Goal: Find specific page/section: Find specific page/section

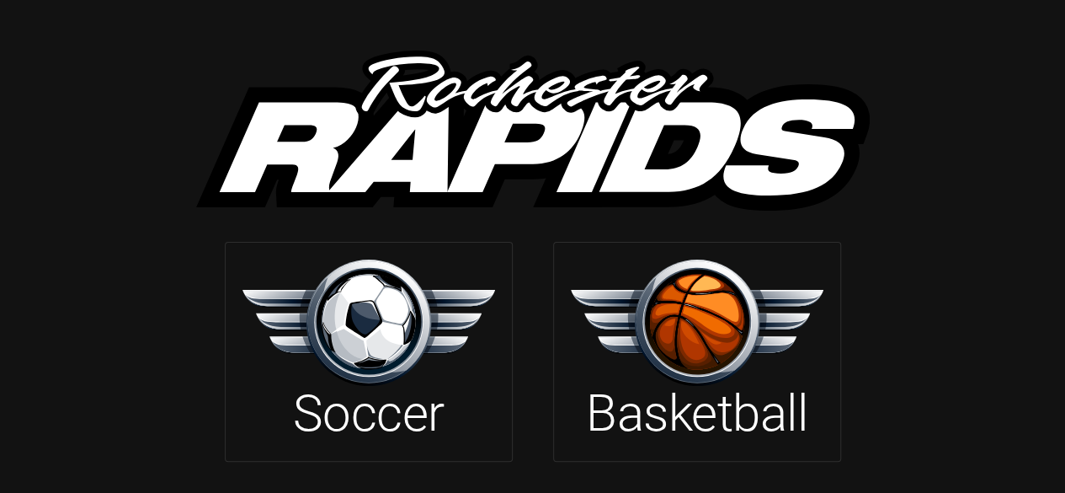
click at [682, 333] on img at bounding box center [697, 321] width 253 height 125
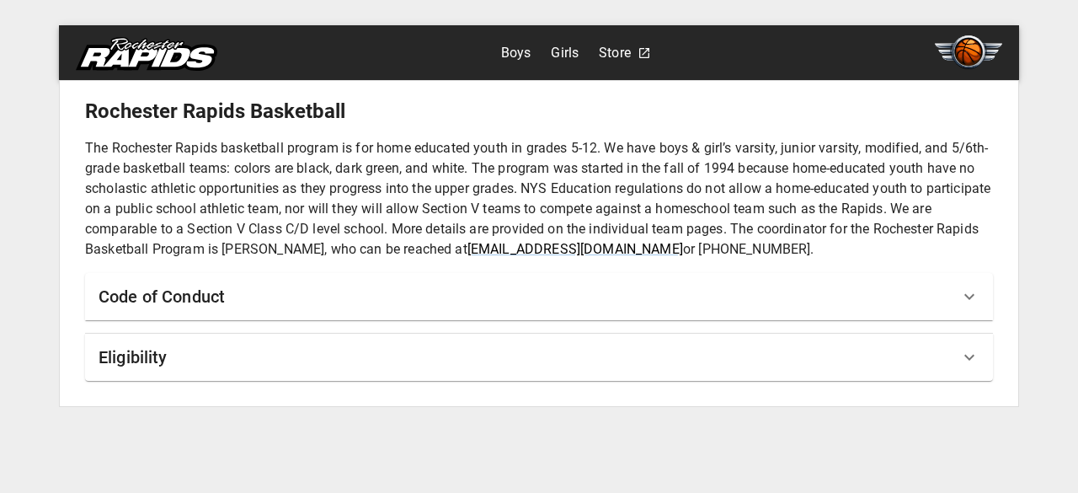
click at [703, 341] on div "Eligibility" at bounding box center [539, 356] width 908 height 47
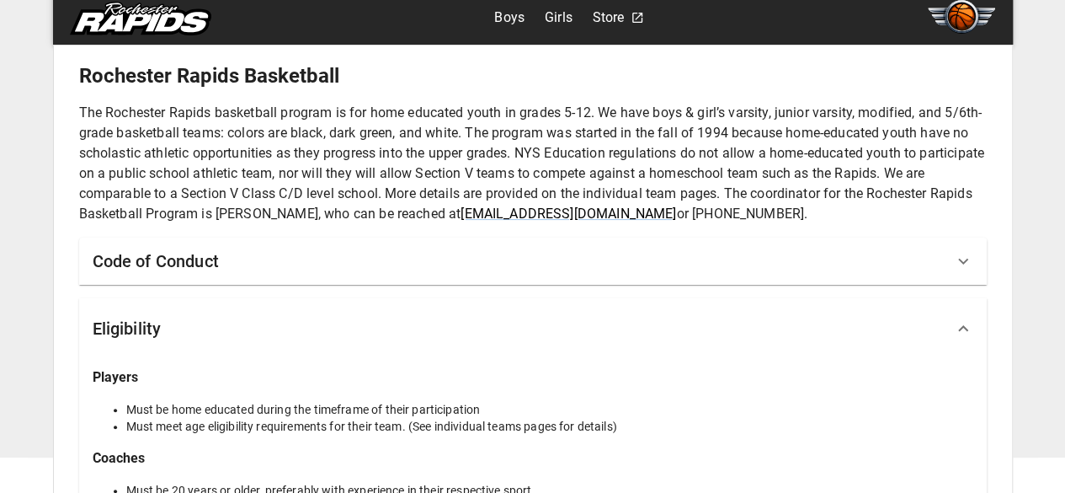
scroll to position [32, 0]
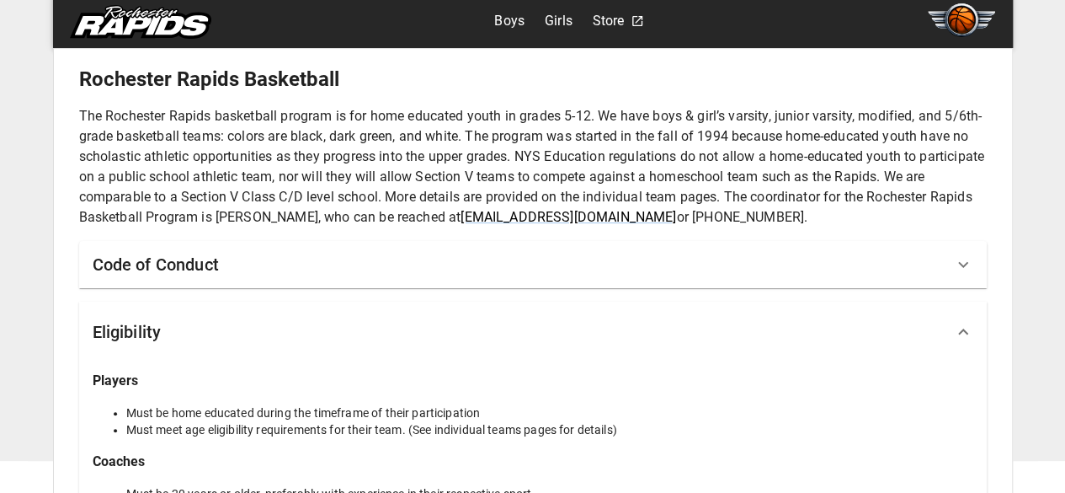
click at [515, 13] on link "Boys" at bounding box center [509, 21] width 30 height 27
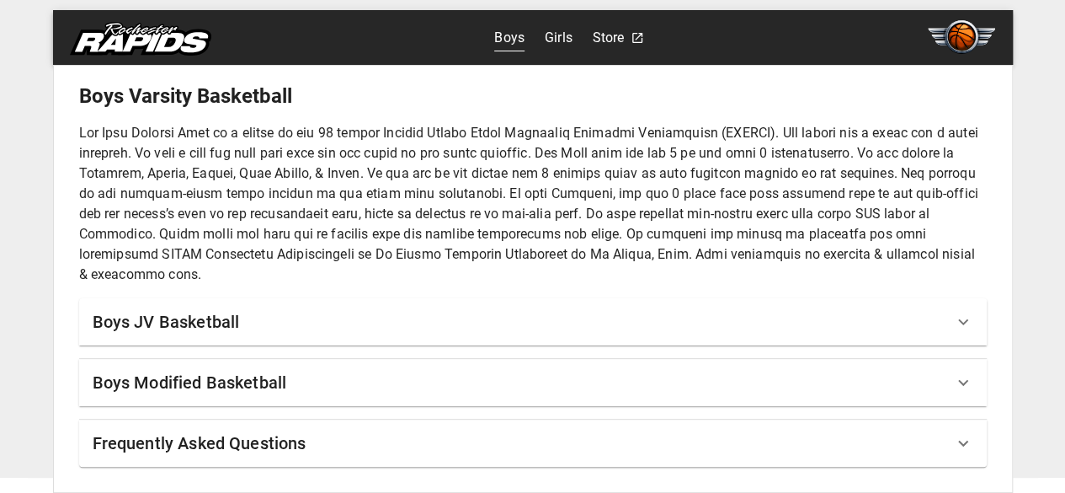
scroll to position [13, 0]
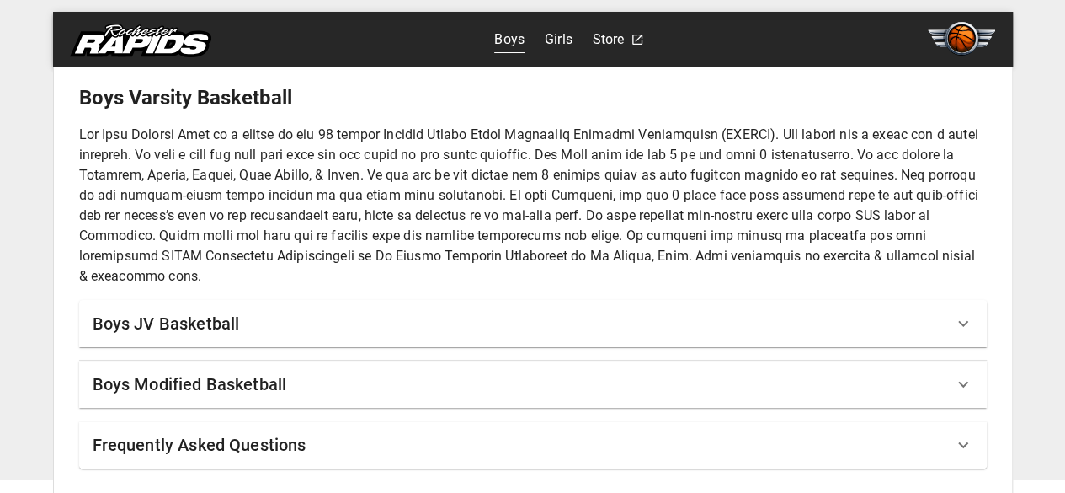
click at [514, 40] on link "Boys" at bounding box center [509, 39] width 30 height 27
click at [392, 336] on div "Boys JV Basketball" at bounding box center [533, 323] width 908 height 47
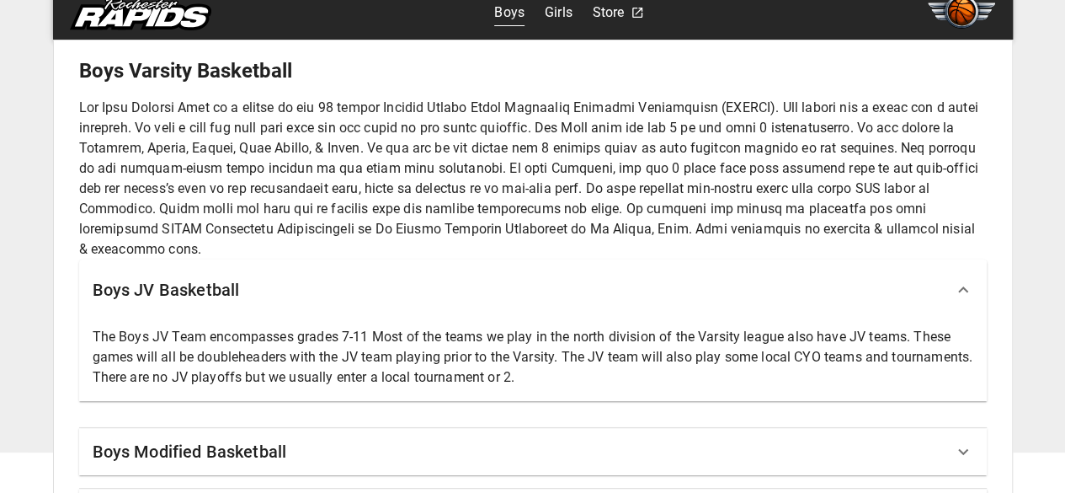
scroll to position [0, 0]
